Goal: Navigation & Orientation: Find specific page/section

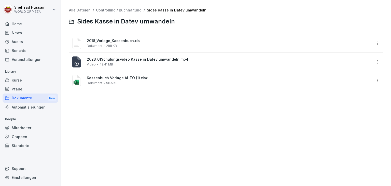
click at [27, 98] on div "Dokumente New" at bounding box center [31, 98] width 56 height 9
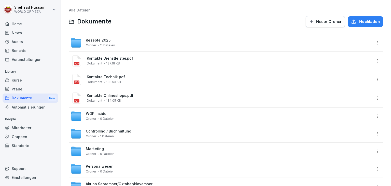
click at [138, 41] on div "Rezepte 2025 Ordner 11 Dateien" at bounding box center [222, 42] width 302 height 11
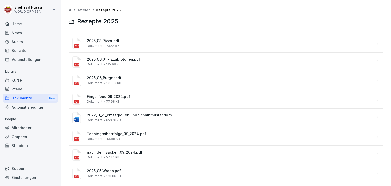
click at [34, 98] on div "Dokumente New" at bounding box center [31, 98] width 56 height 9
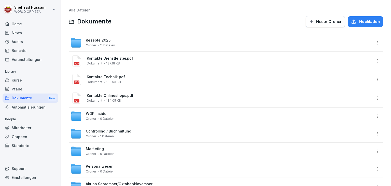
click at [146, 60] on span "Kontakte Dienstleister.pdf" at bounding box center [230, 58] width 286 height 4
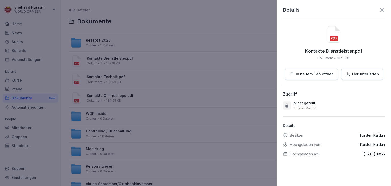
click at [193, 81] on div at bounding box center [195, 93] width 391 height 186
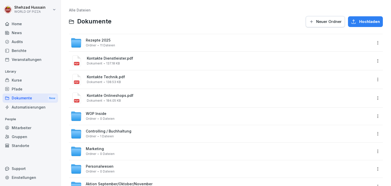
click at [185, 80] on div "Kontakte Technik.pdf Dokument 138.53 KB" at bounding box center [230, 79] width 286 height 9
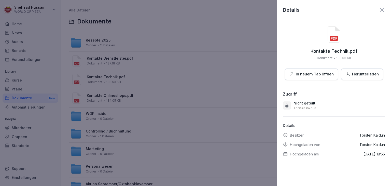
click at [191, 87] on div at bounding box center [195, 93] width 391 height 186
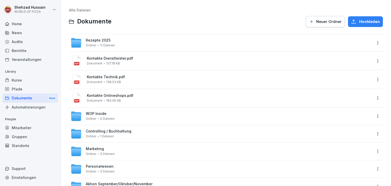
click at [163, 103] on div "Kontakte Onlineshops.pdf Dokument 184.05 KB" at bounding box center [222, 98] width 302 height 12
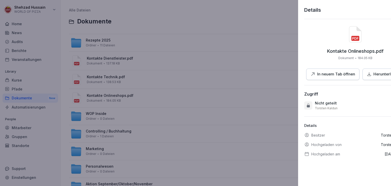
click at [187, 107] on div at bounding box center [195, 93] width 391 height 186
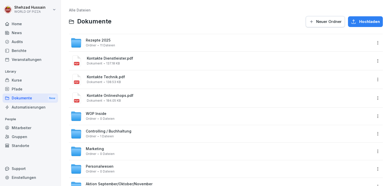
click at [188, 123] on div "WOP Inside Ordner 0 Dateien" at bounding box center [226, 116] width 314 height 17
click at [185, 119] on div "WOP Inside Ordner 0 Dateien" at bounding box center [222, 116] width 302 height 11
click at [130, 163] on div "Personalwesen Ordner 0 Dateien" at bounding box center [226, 168] width 314 height 17
click at [148, 165] on div "Personalwesen Ordner 0 Dateien" at bounding box center [222, 168] width 302 height 11
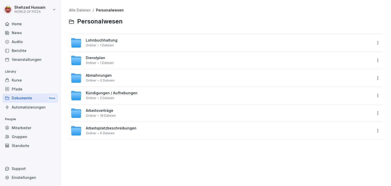
click at [24, 27] on div "Home" at bounding box center [31, 23] width 56 height 9
